Goal: Navigation & Orientation: Understand site structure

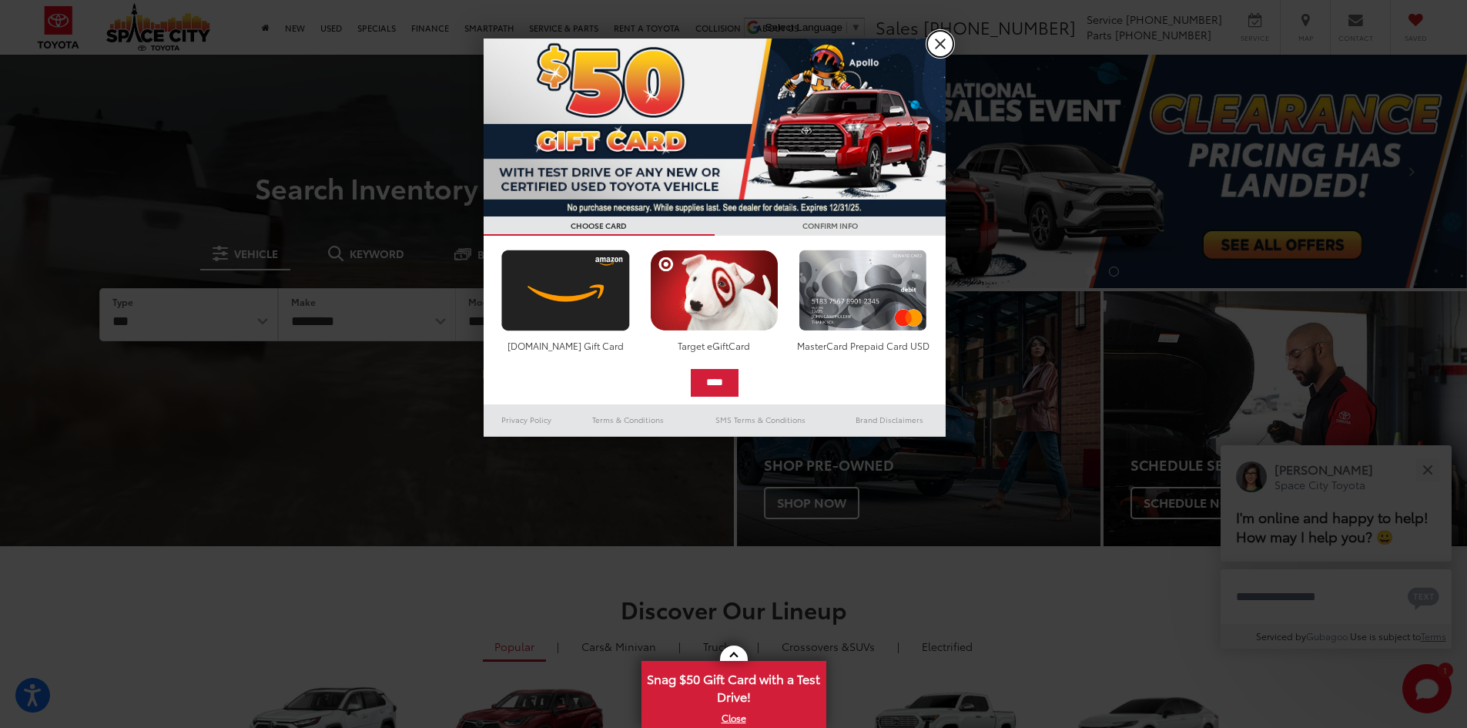
click at [943, 39] on link "X" at bounding box center [940, 44] width 26 height 26
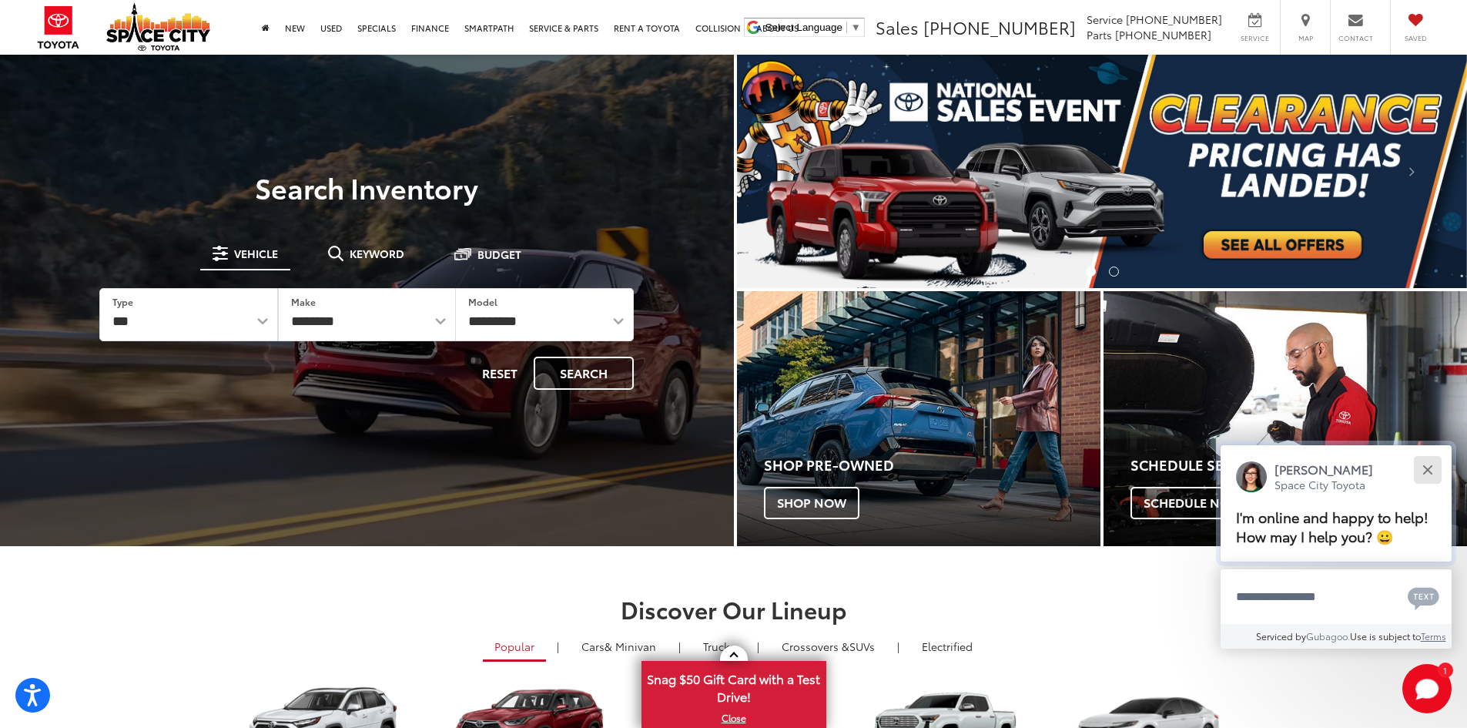
click at [1428, 476] on button "Close" at bounding box center [1427, 469] width 33 height 33
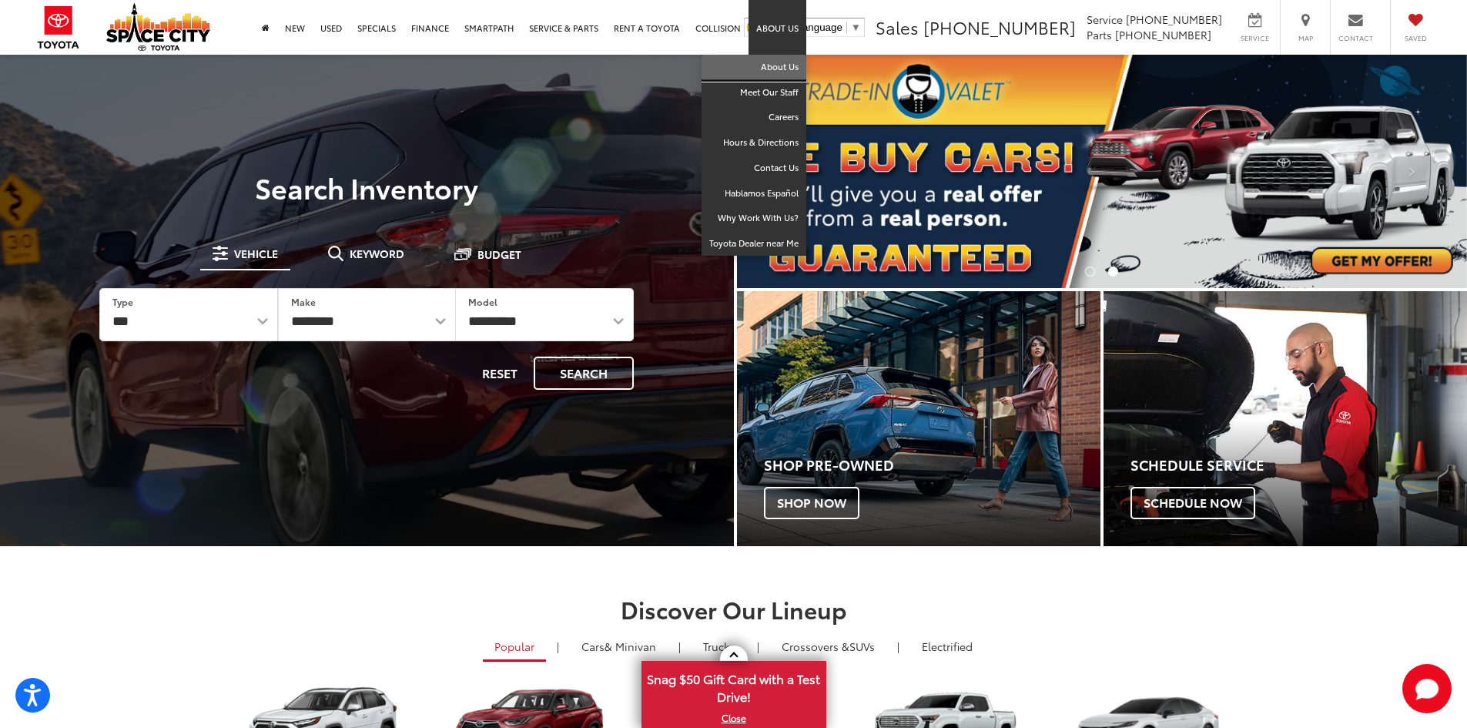
click at [782, 61] on link "About Us" at bounding box center [753, 67] width 105 height 25
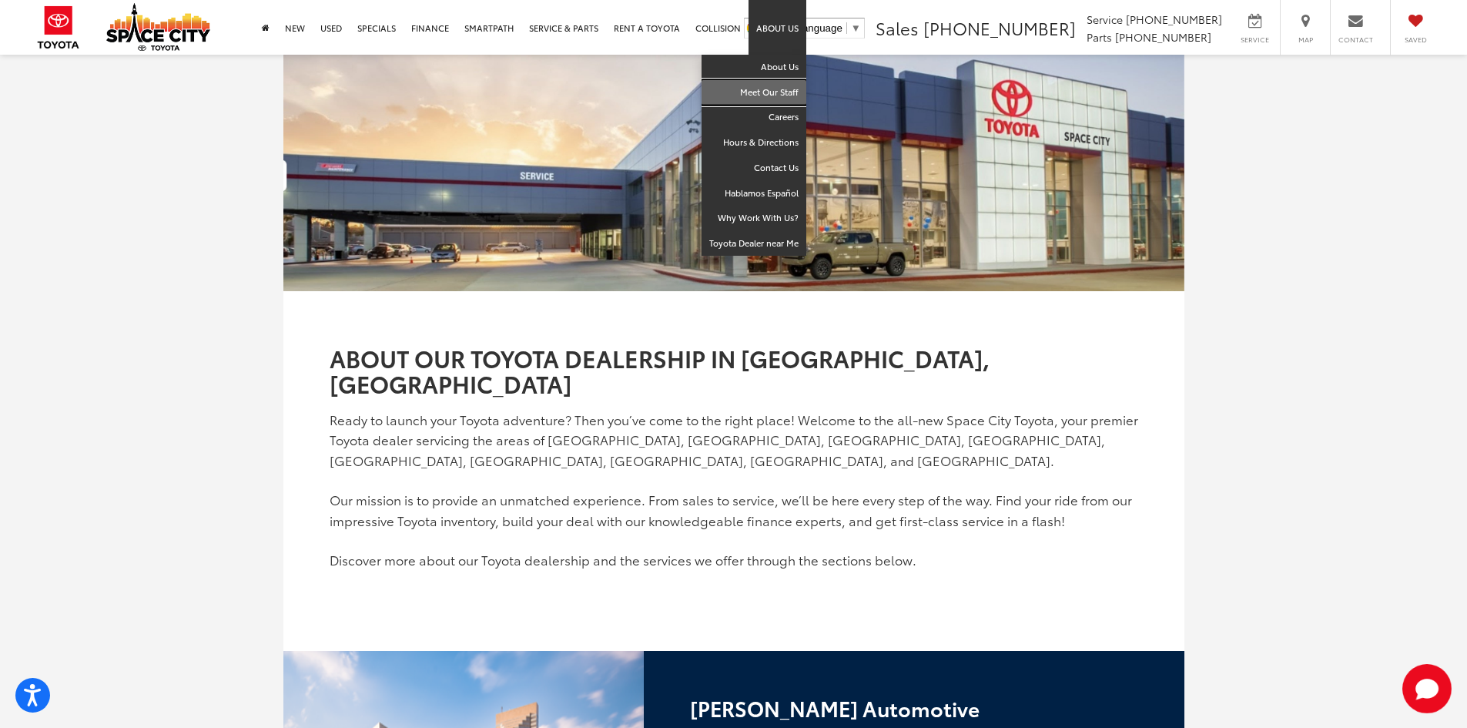
click at [782, 97] on link "Meet Our Staff" at bounding box center [753, 92] width 105 height 25
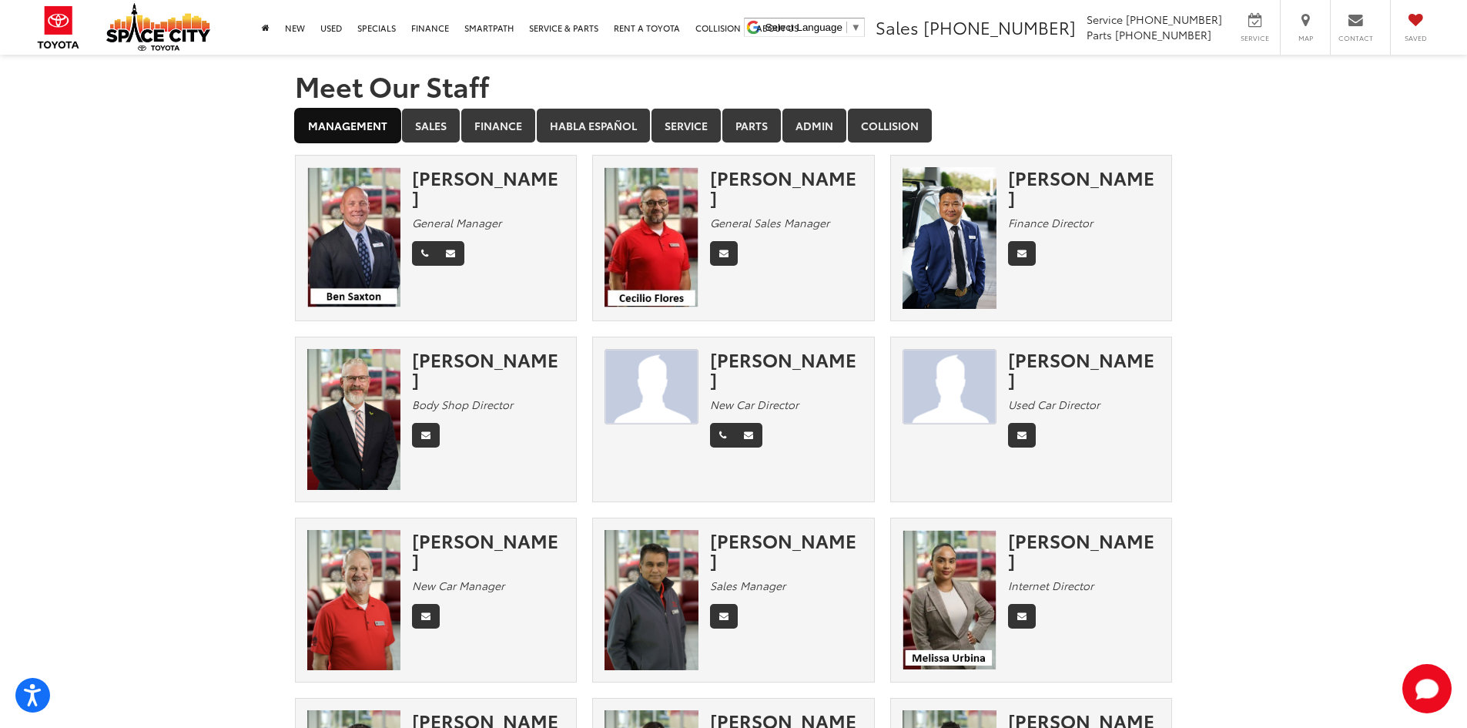
click at [373, 129] on link "Management" at bounding box center [347, 126] width 105 height 34
click at [414, 128] on link "Sales" at bounding box center [431, 126] width 58 height 34
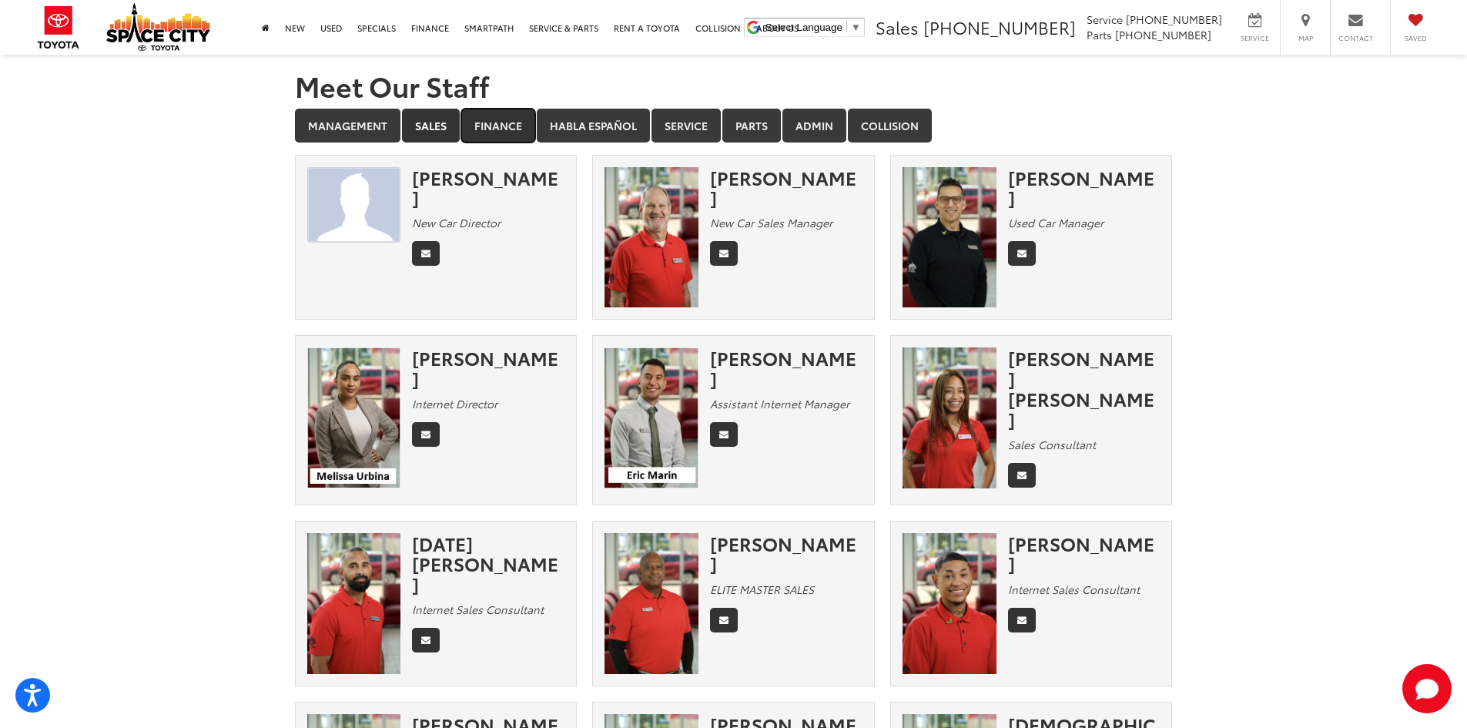
click at [498, 128] on link "Finance" at bounding box center [498, 126] width 74 height 34
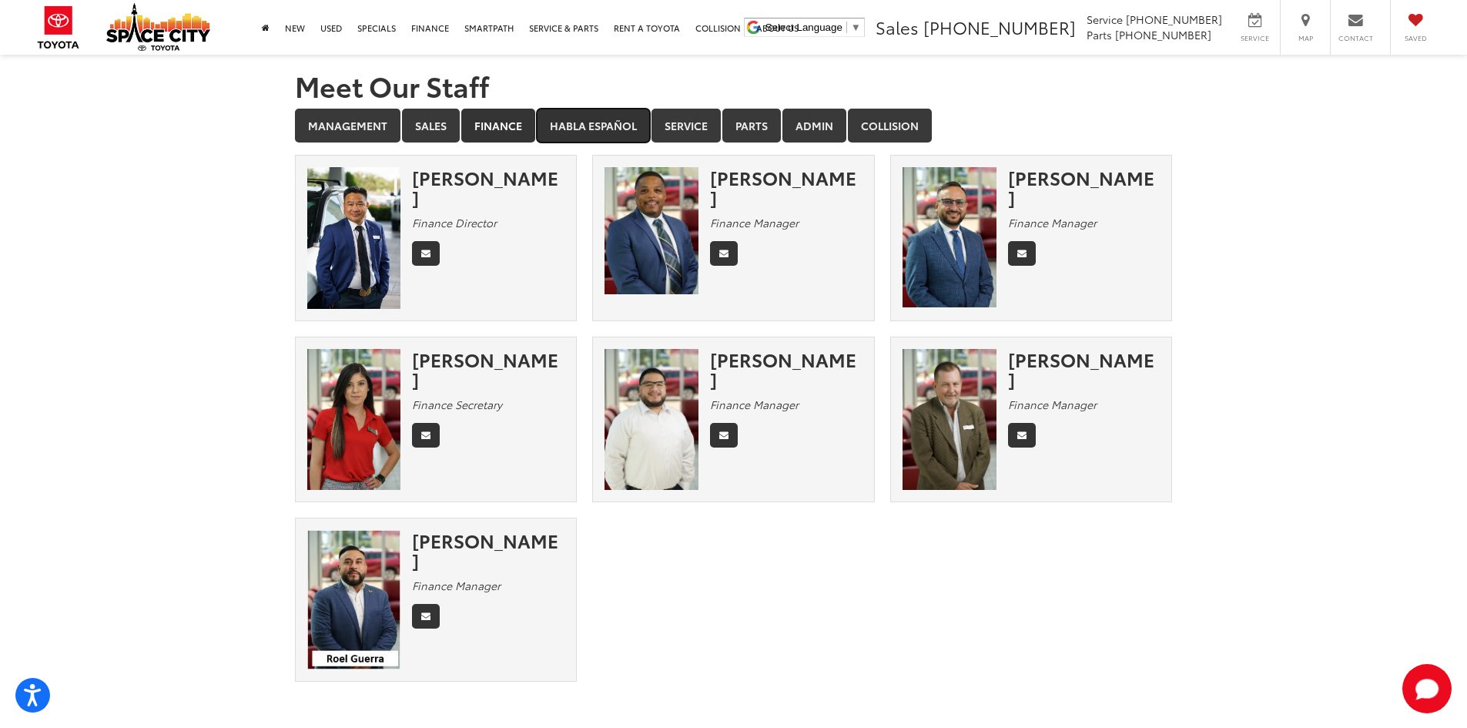
click at [591, 133] on link "Habla Español" at bounding box center [593, 126] width 113 height 34
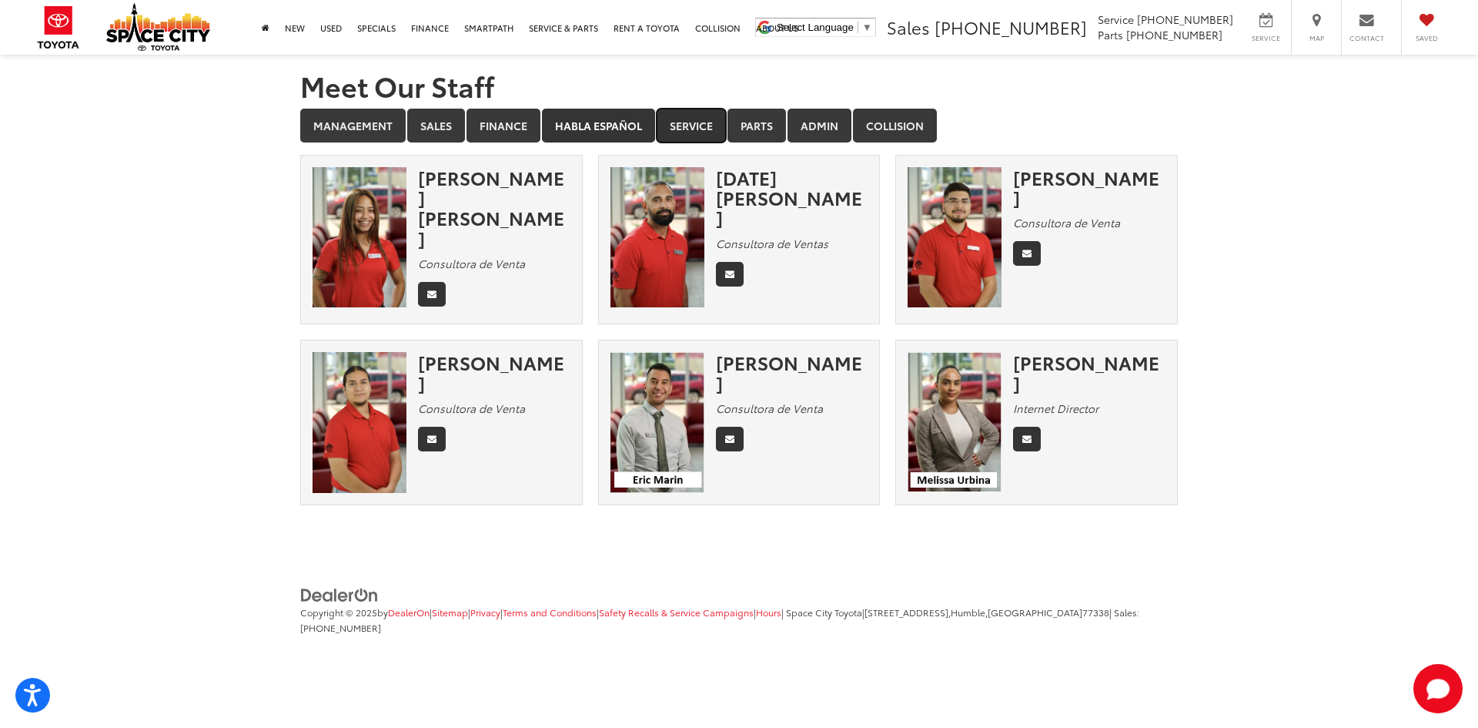
click at [693, 131] on link "Service" at bounding box center [691, 126] width 69 height 34
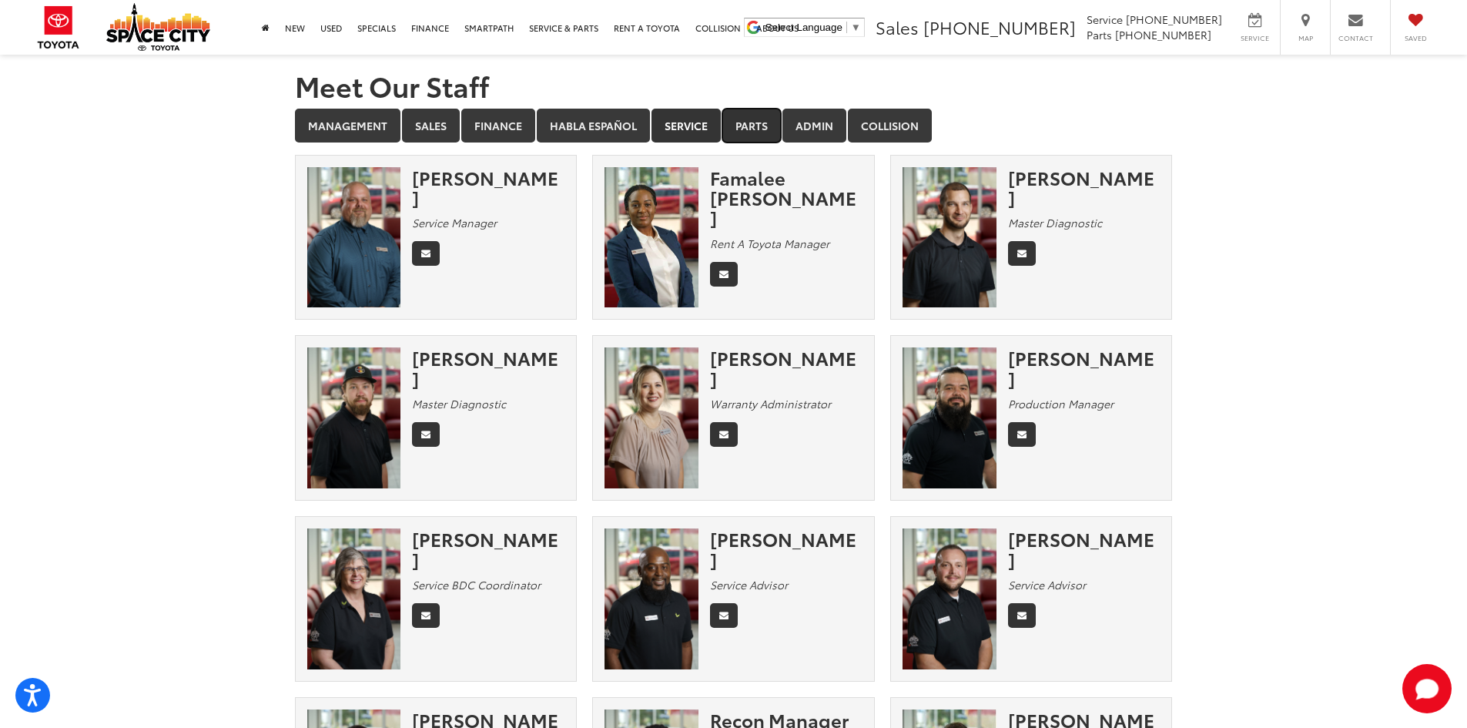
click at [743, 131] on link "Parts" at bounding box center [751, 126] width 59 height 34
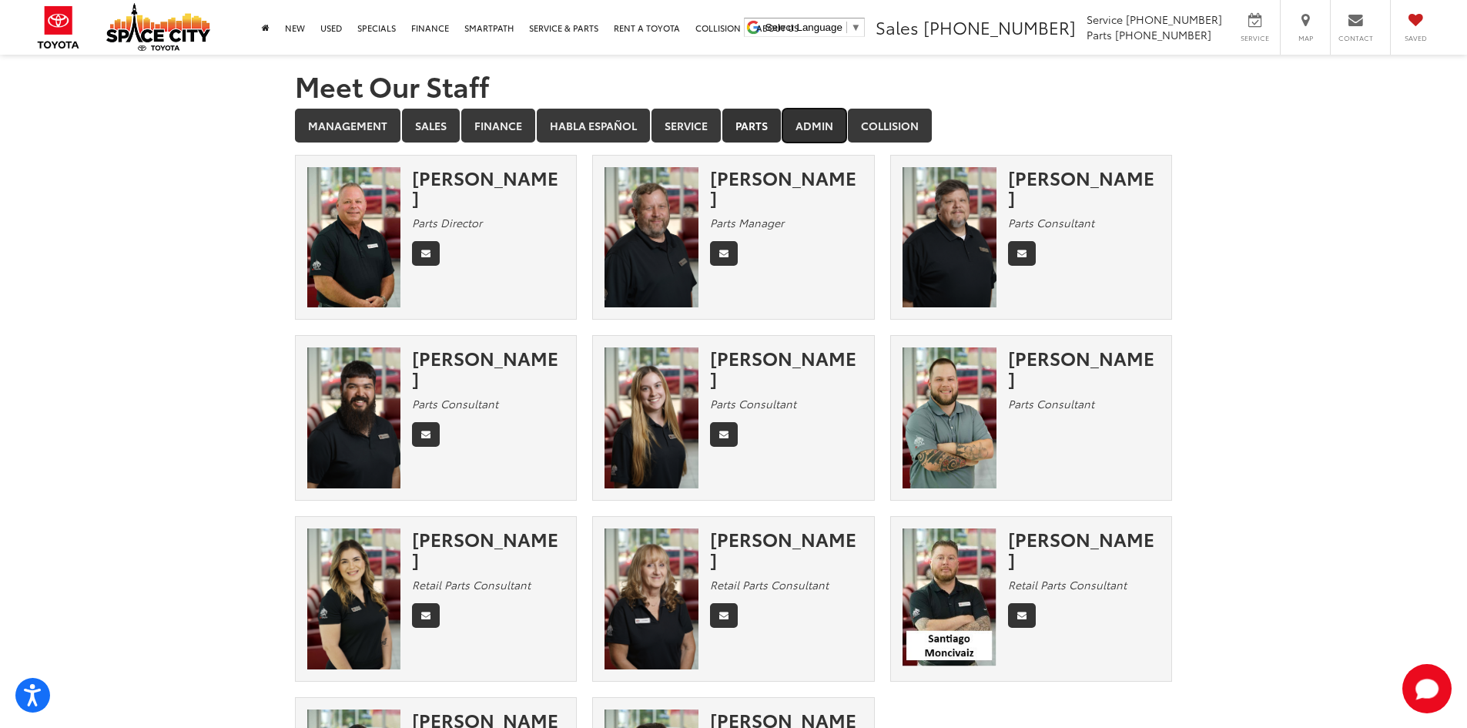
click at [827, 114] on link "Admin" at bounding box center [814, 126] width 64 height 34
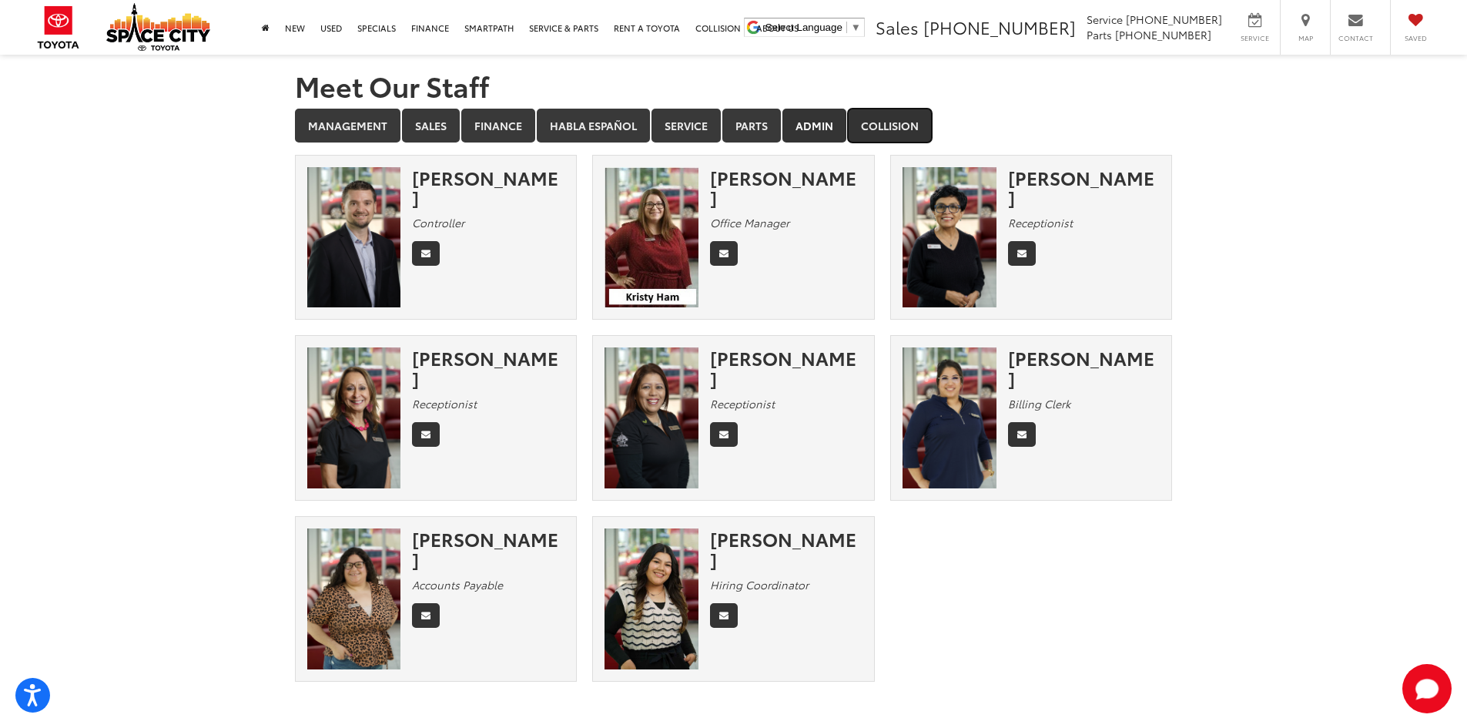
click at [875, 121] on link "Collision" at bounding box center [890, 126] width 84 height 34
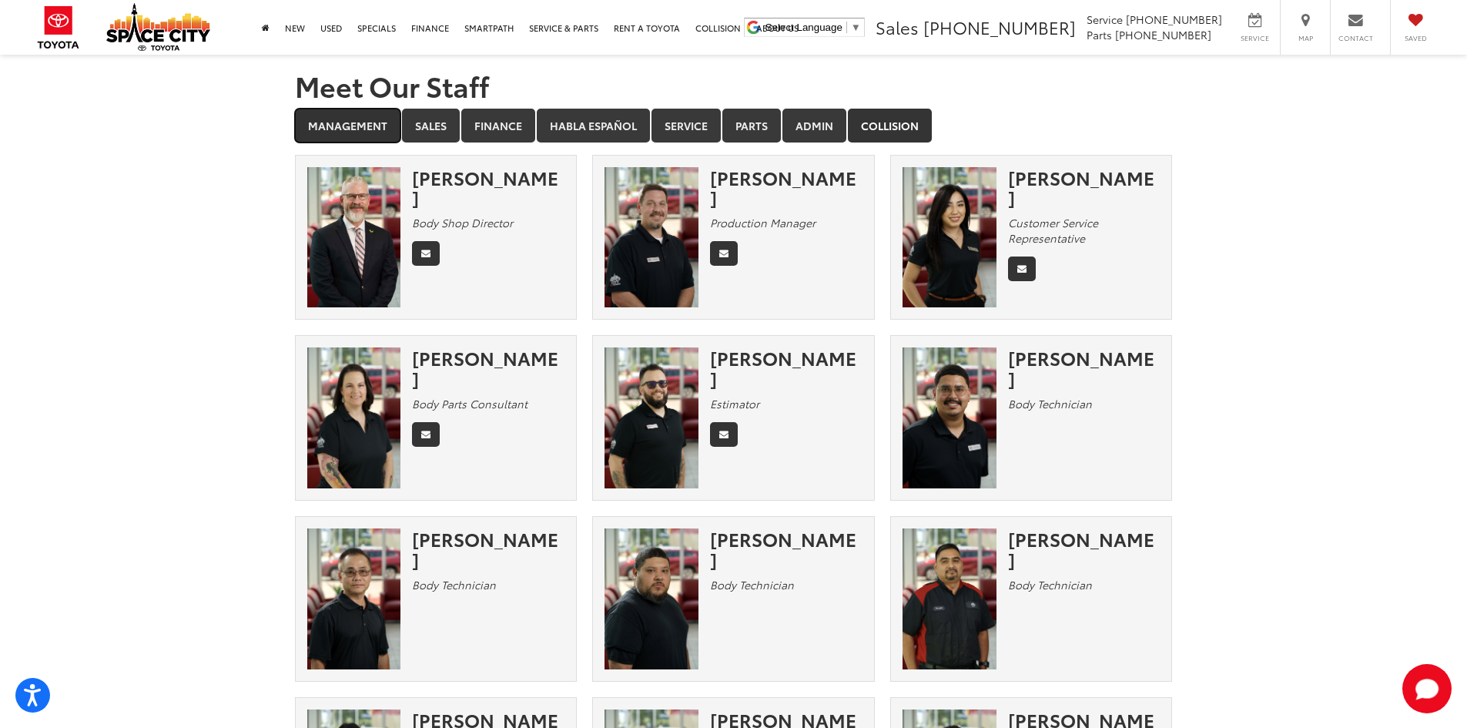
click at [356, 128] on link "Management" at bounding box center [347, 126] width 105 height 34
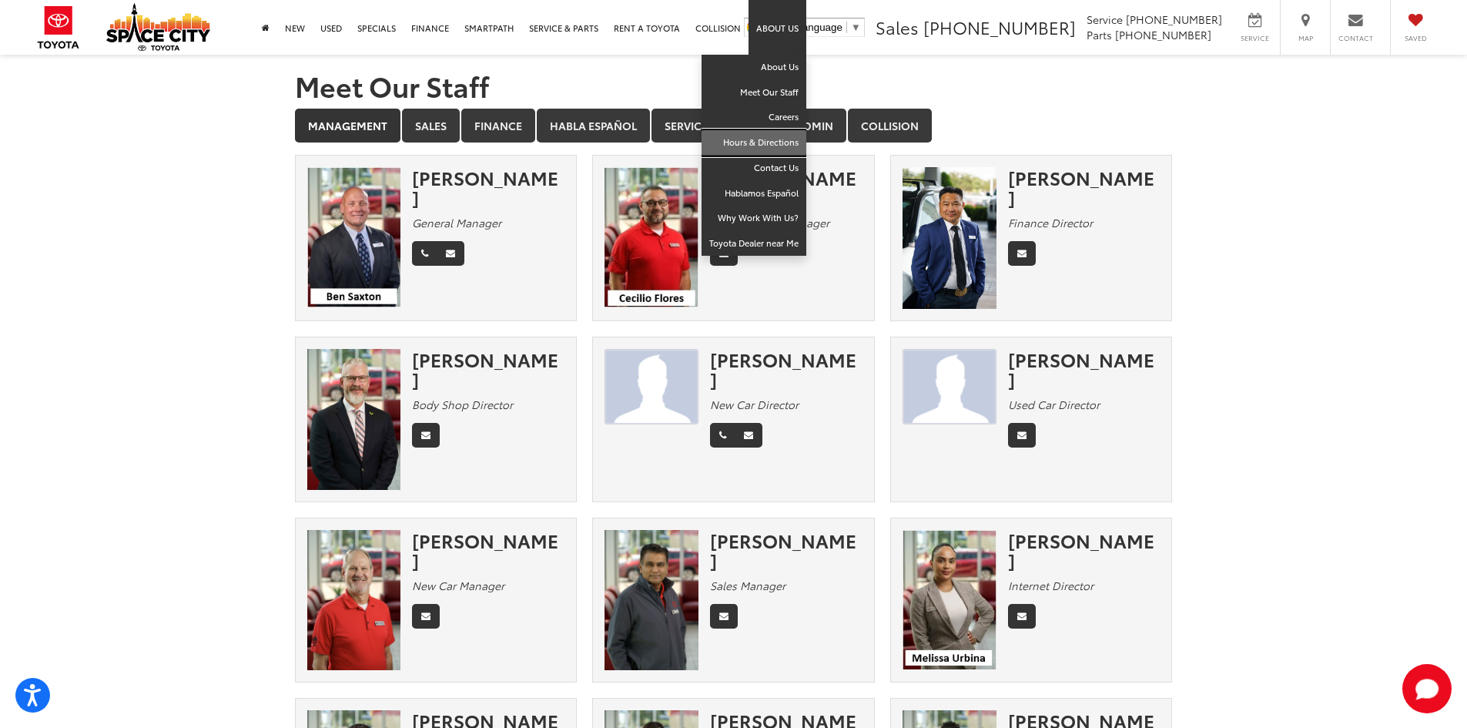
click at [788, 147] on link "Hours & Directions" at bounding box center [753, 142] width 105 height 25
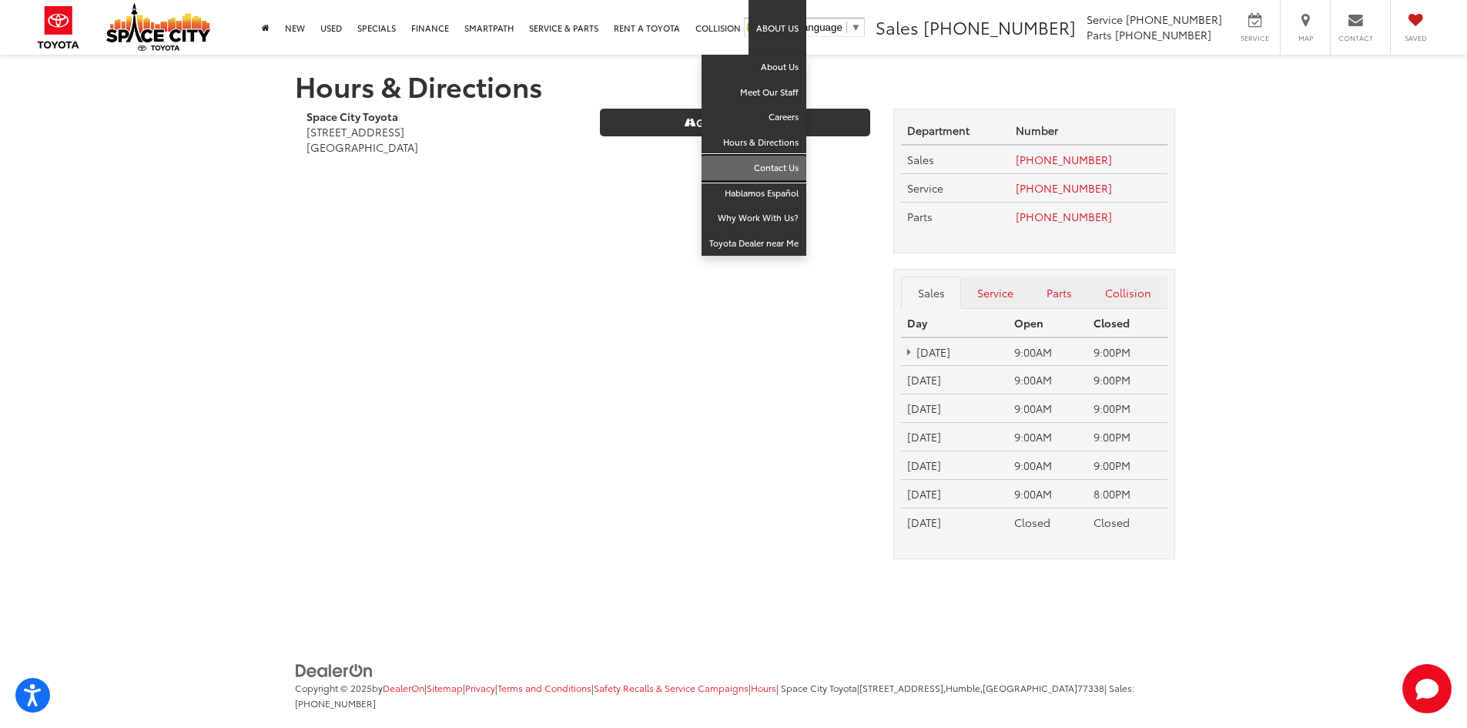
click at [782, 169] on link "Contact Us" at bounding box center [753, 168] width 105 height 25
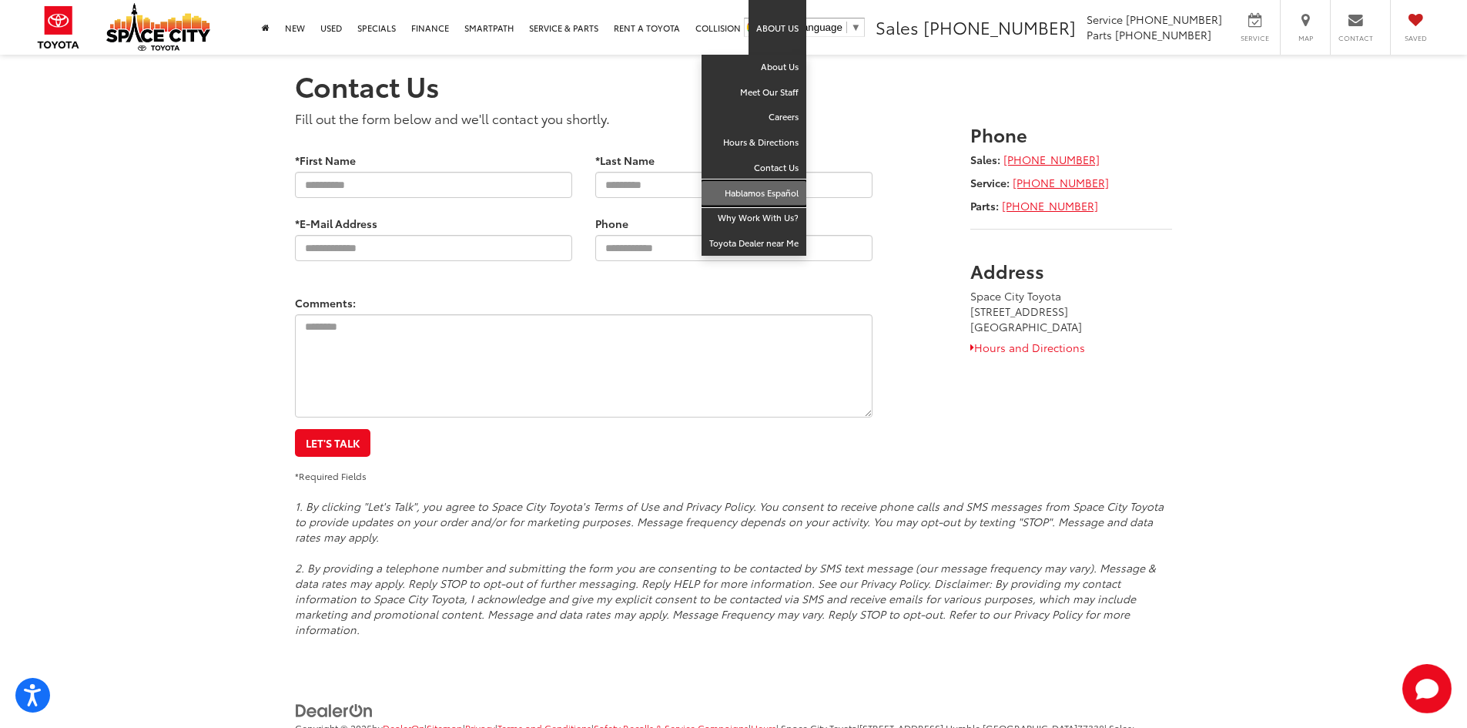
click at [757, 201] on link "Hablamos Español" at bounding box center [753, 193] width 105 height 25
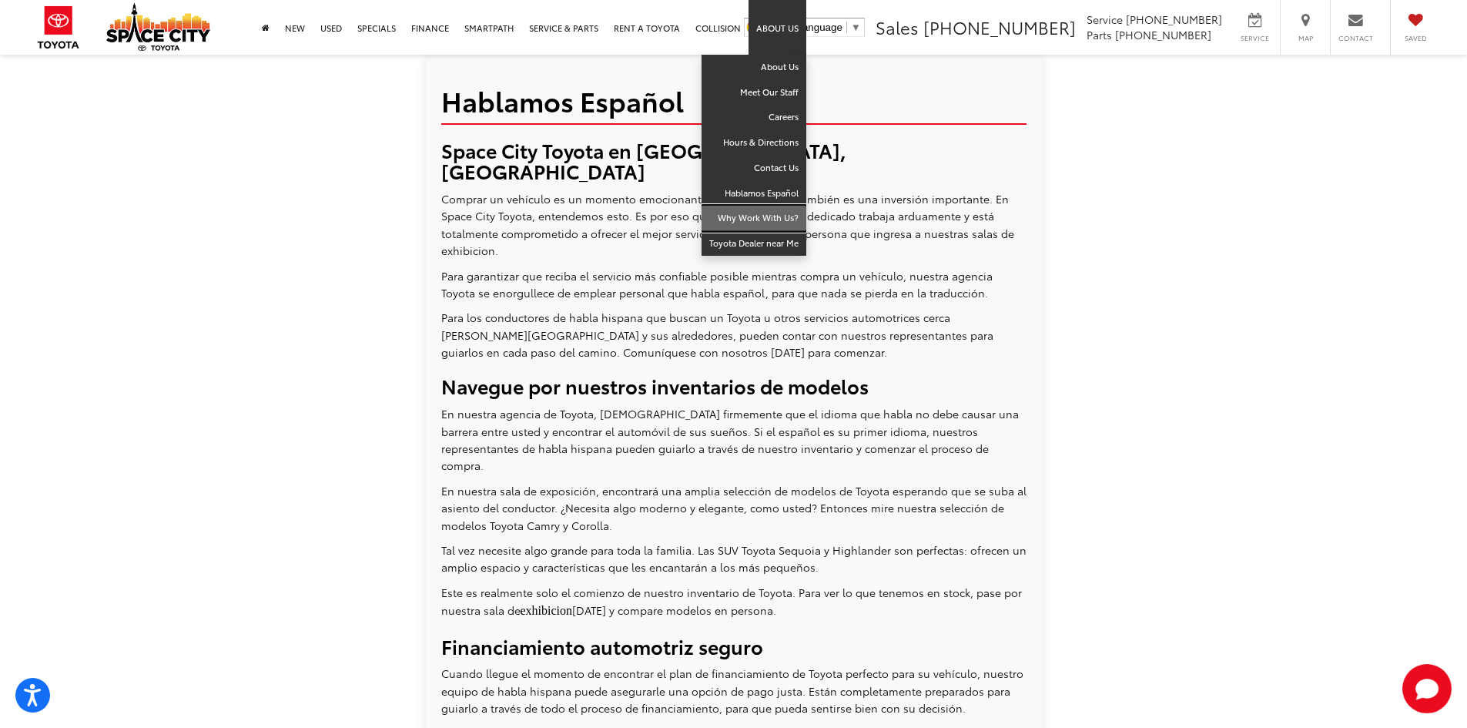
click at [776, 224] on link "Why Work With Us?" at bounding box center [753, 218] width 105 height 25
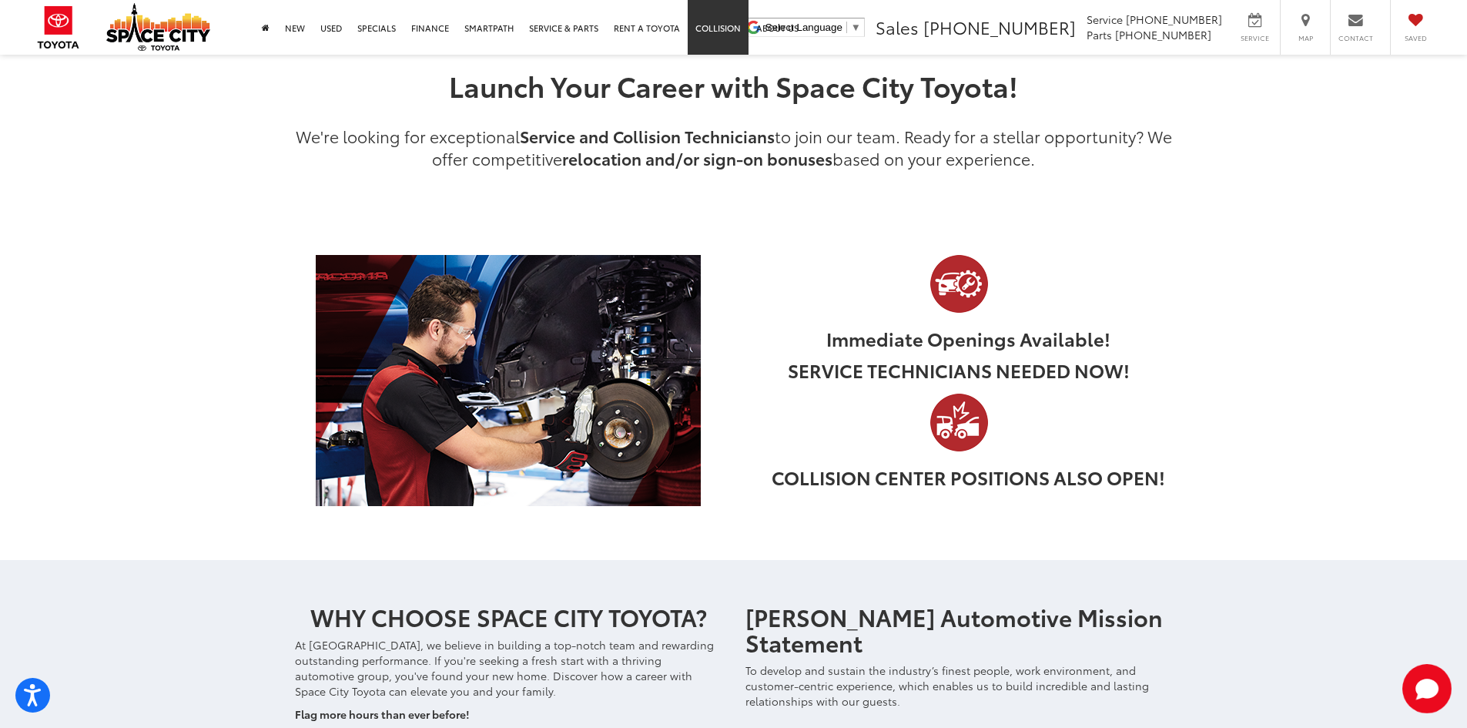
click at [705, 24] on link "Collision" at bounding box center [718, 27] width 61 height 55
